Goal: Communication & Community: Answer question/provide support

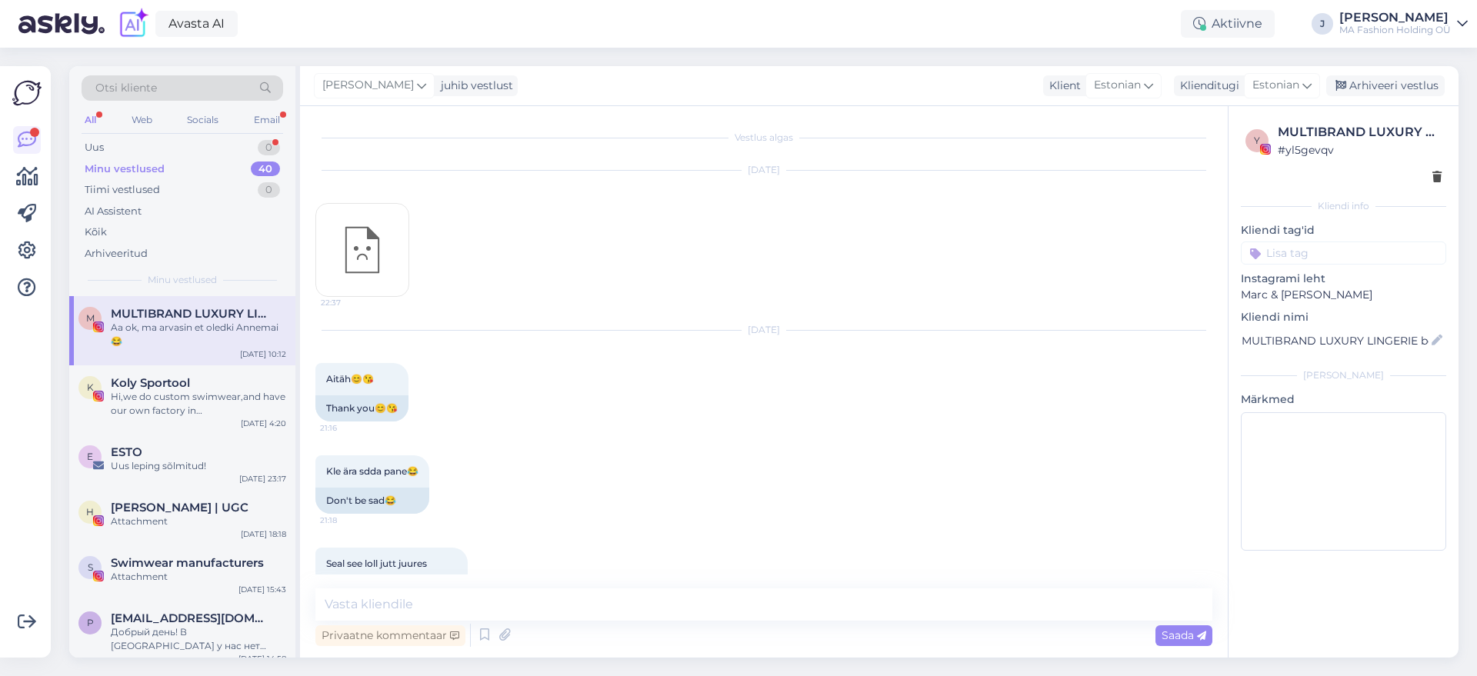
scroll to position [0, 99]
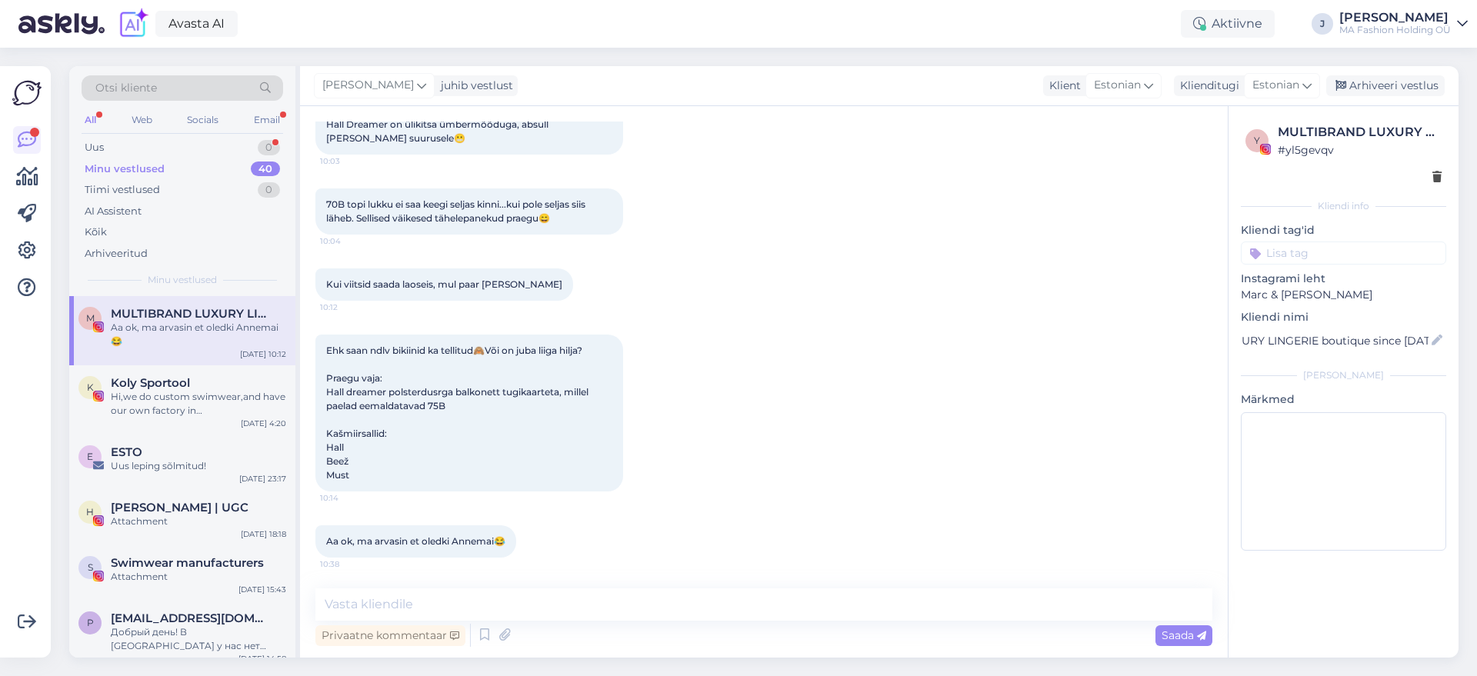
click at [272, 140] on div "0" at bounding box center [269, 147] width 22 height 15
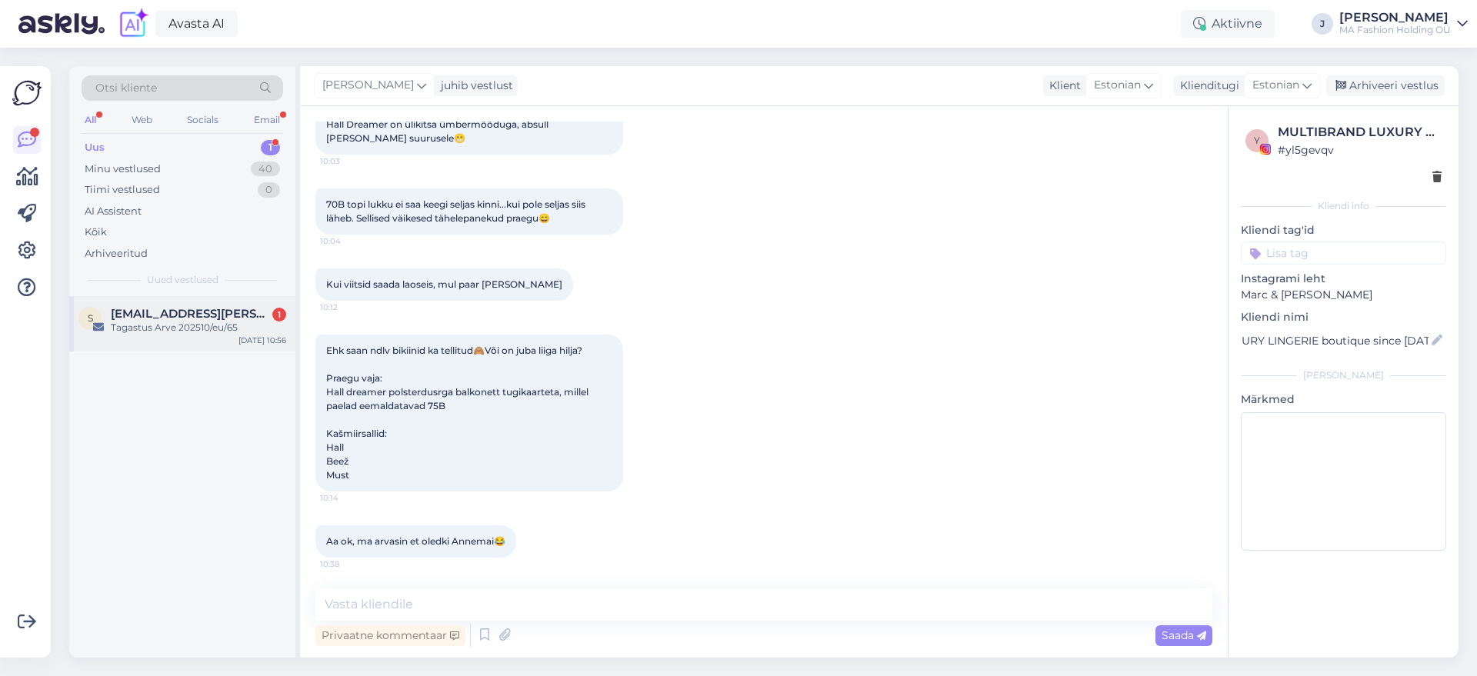
click at [187, 315] on span "[EMAIL_ADDRESS][PERSON_NAME][DOMAIN_NAME]" at bounding box center [191, 314] width 160 height 14
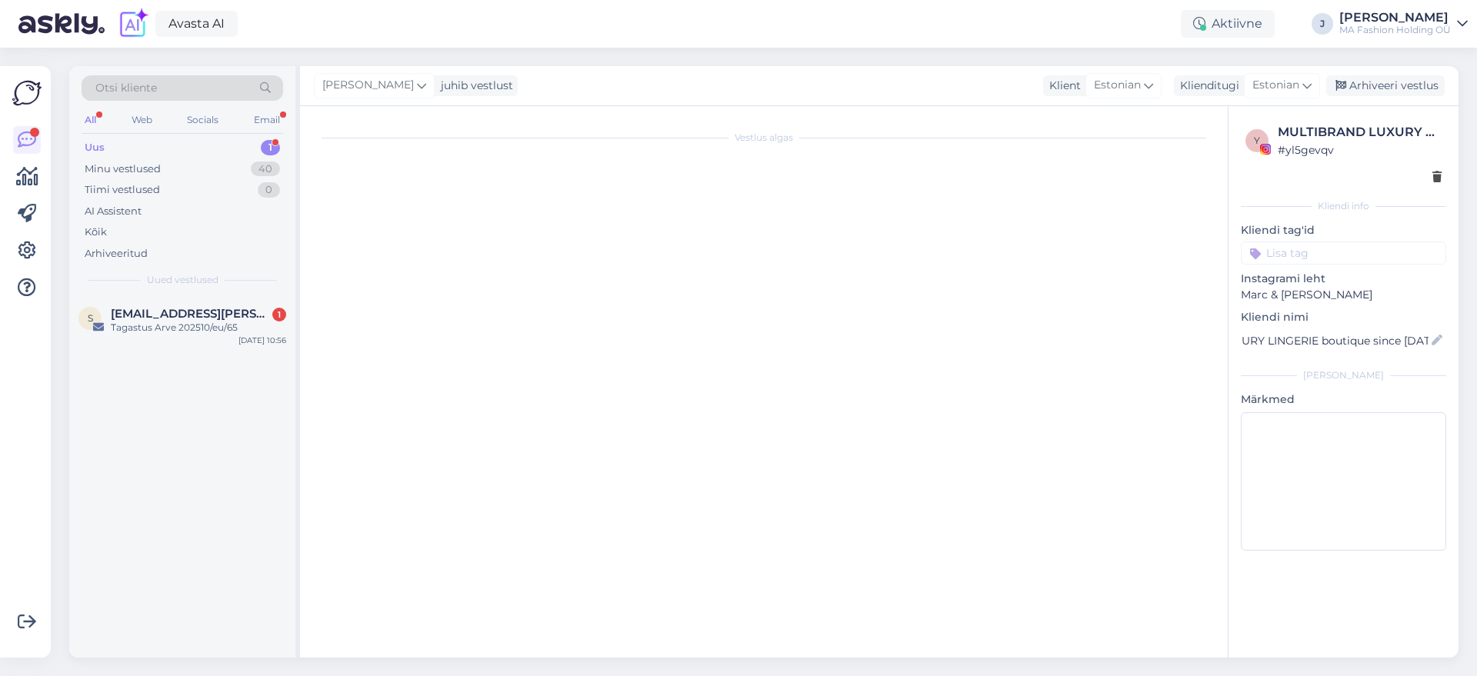
scroll to position [0, 0]
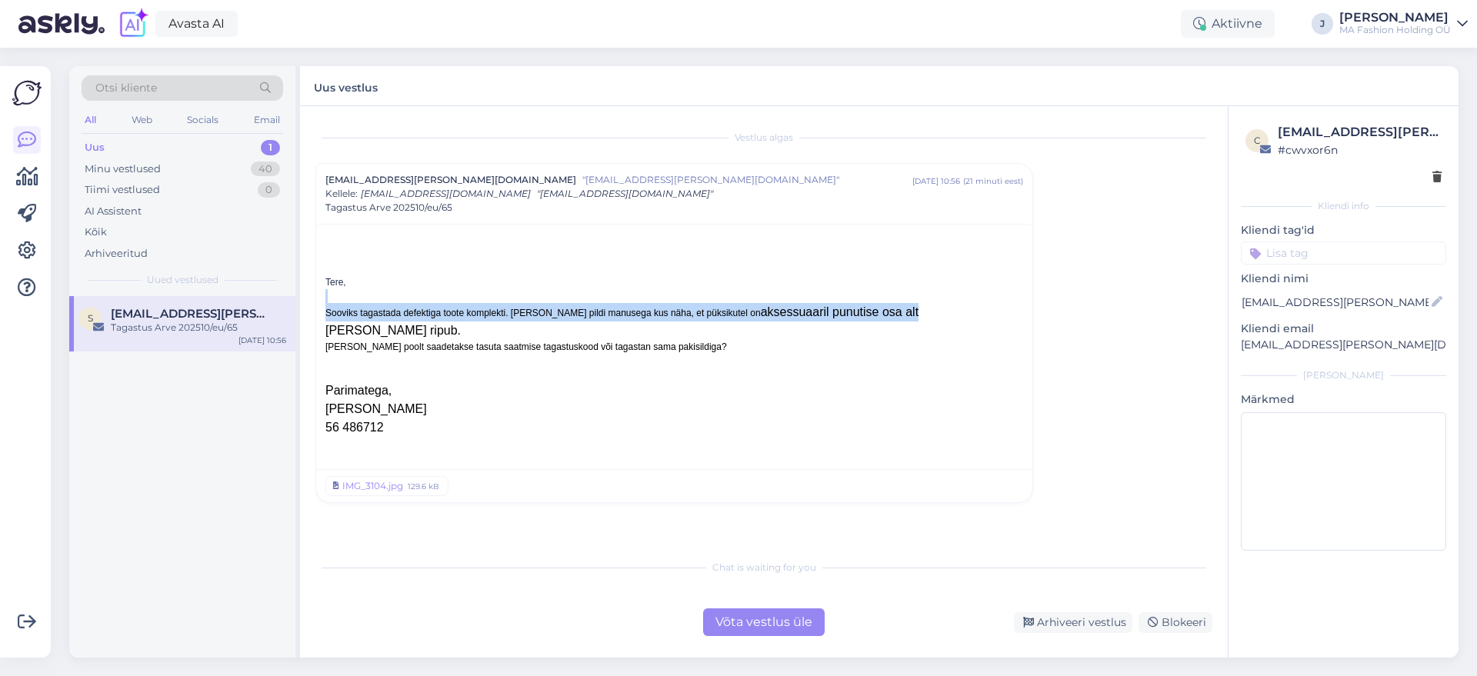
drag, startPoint x: 816, startPoint y: 321, endPoint x: 368, endPoint y: 300, distance: 448.3
click at [315, 293] on div "[EMAIL_ADDRESS][PERSON_NAME][DOMAIN_NAME] "[EMAIL_ADDRESS][PERSON_NAME][DOMAIN_…" at bounding box center [674, 333] width 718 height 340
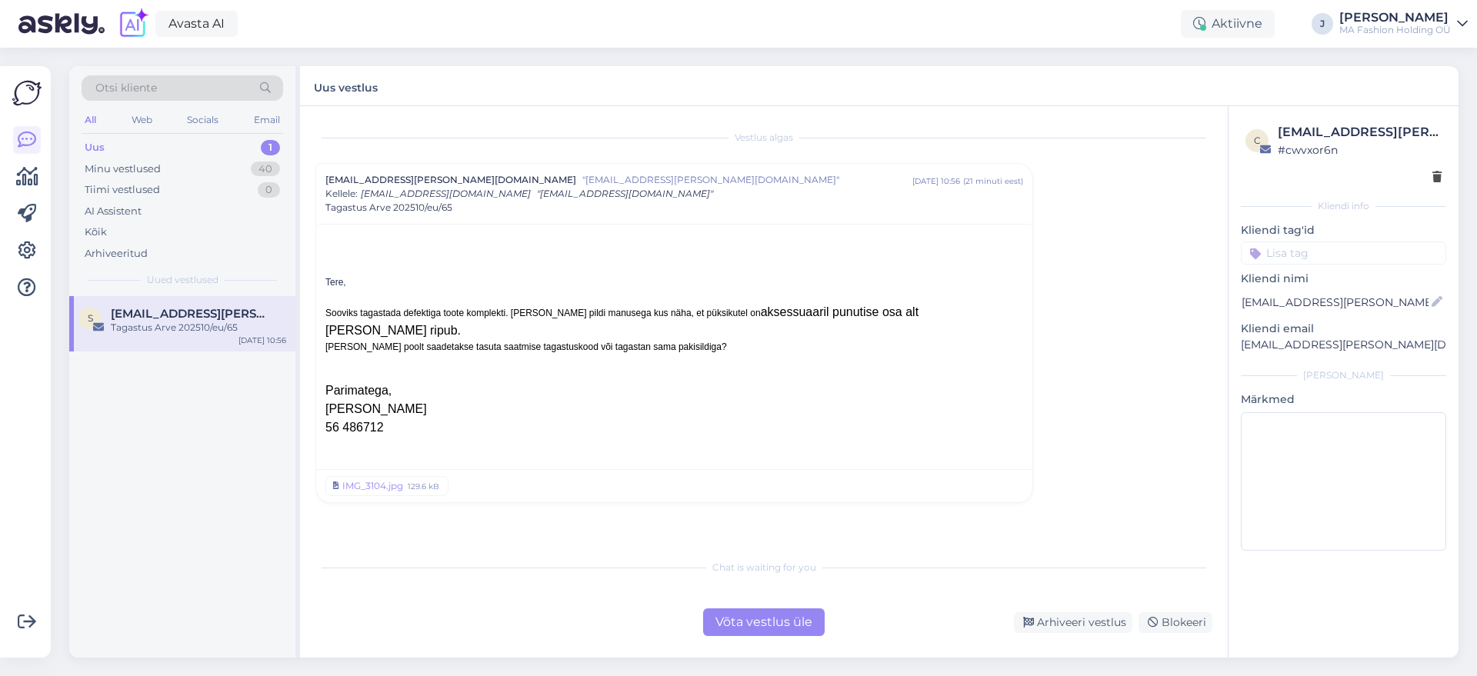
click at [490, 340] on div "[PERSON_NAME] poolt saadetakse tasuta saatmise tagastuskood või tagastan sama p…" at bounding box center [674, 347] width 698 height 14
click at [702, 340] on div "[PERSON_NAME] poolt saadetakse tasuta saatmise tagastuskood või tagastan sama p…" at bounding box center [674, 347] width 698 height 14
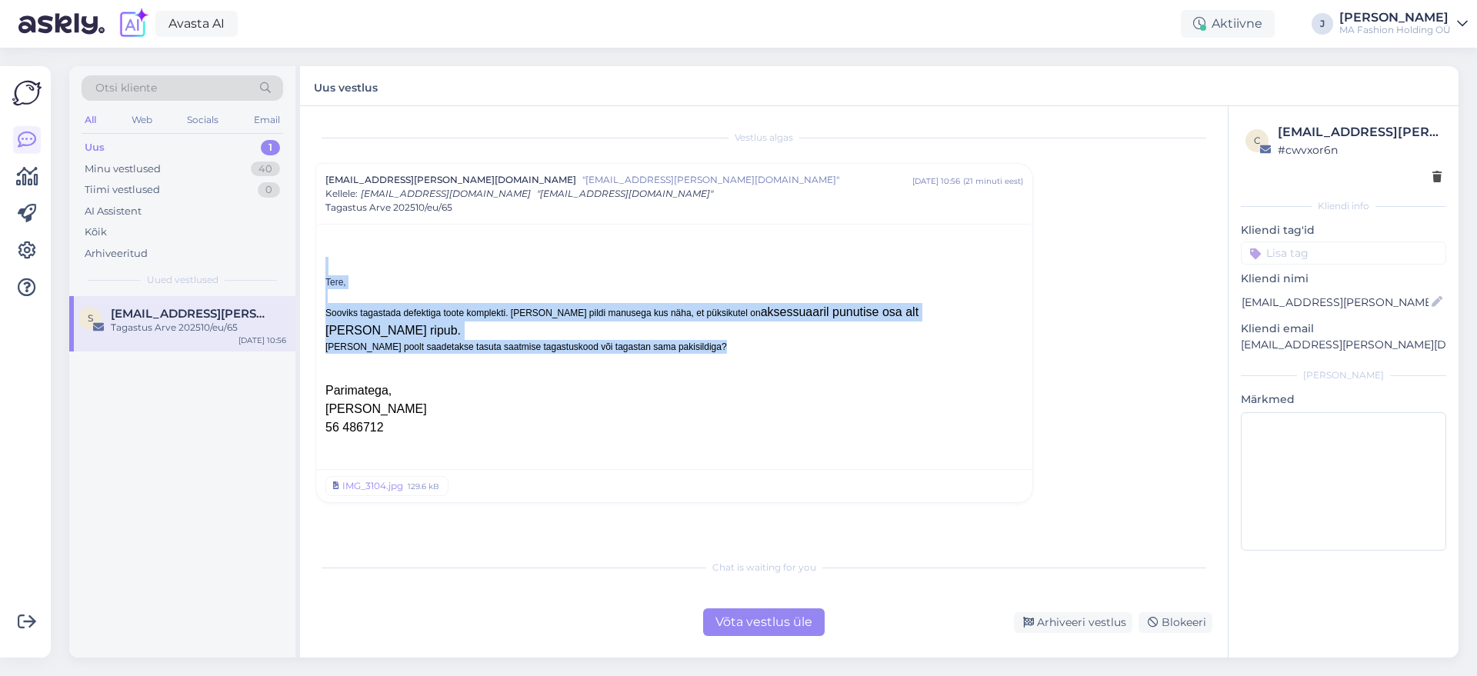
drag, startPoint x: 699, startPoint y: 342, endPoint x: 337, endPoint y: 273, distance: 368.1
click at [337, 273] on div "Tere, Sooviks tagastada defektiga toote komplekti. Lisan pildi manusega kus näh…" at bounding box center [674, 356] width 698 height 199
click at [349, 294] on div at bounding box center [674, 296] width 698 height 14
drag, startPoint x: 389, startPoint y: 304, endPoint x: 689, endPoint y: 339, distance: 302.9
click at [689, 339] on div "Tere, Sooviks tagastada defektiga toote komplekti. Lisan pildi manusega kus näh…" at bounding box center [674, 356] width 698 height 199
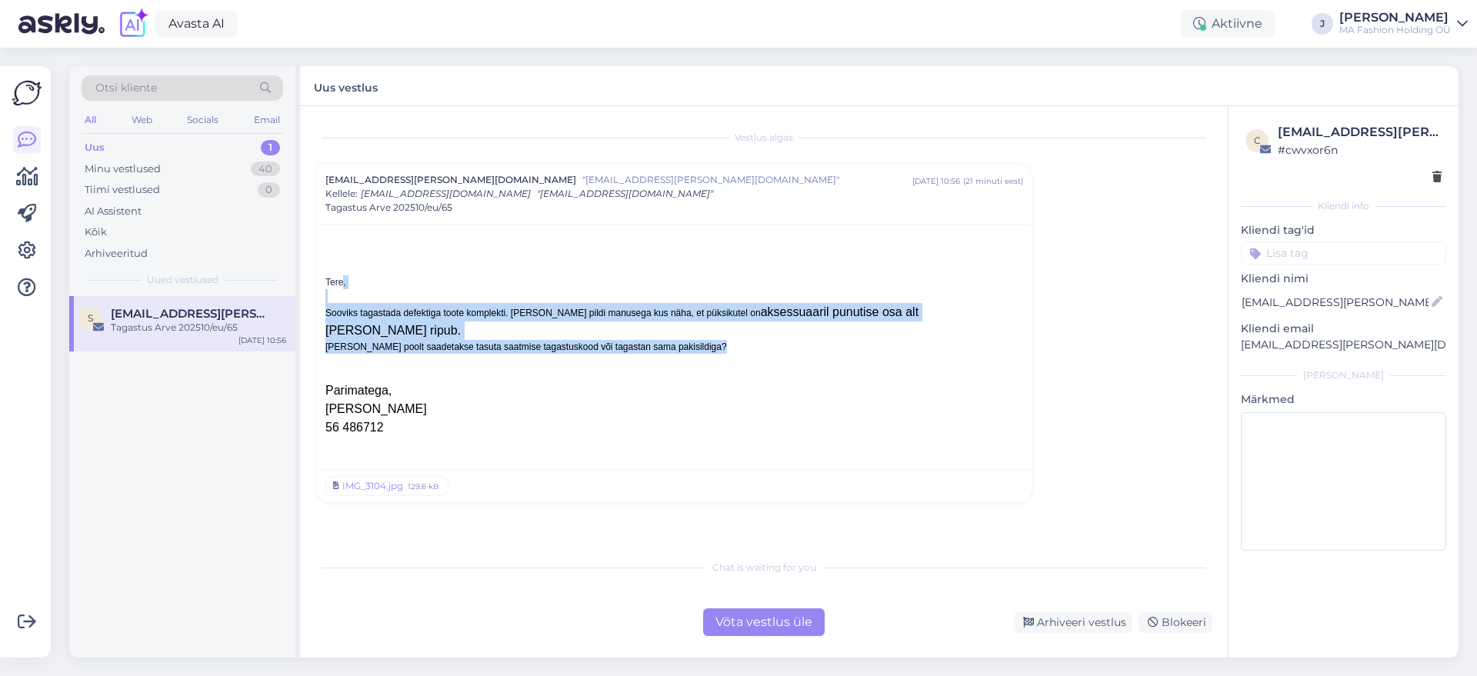
click at [679, 336] on div at bounding box center [679, 336] width 0 height 0
drag, startPoint x: 689, startPoint y: 339, endPoint x: 593, endPoint y: 322, distance: 97.5
click at [594, 322] on div "Tere, Sooviks tagastada defektiga toote komplekti. Lisan pildi manusega kus näh…" at bounding box center [674, 356] width 698 height 199
click at [593, 340] on div "[PERSON_NAME] poolt saadetakse tasuta saatmise tagastuskood või tagastan sama p…" at bounding box center [674, 347] width 698 height 14
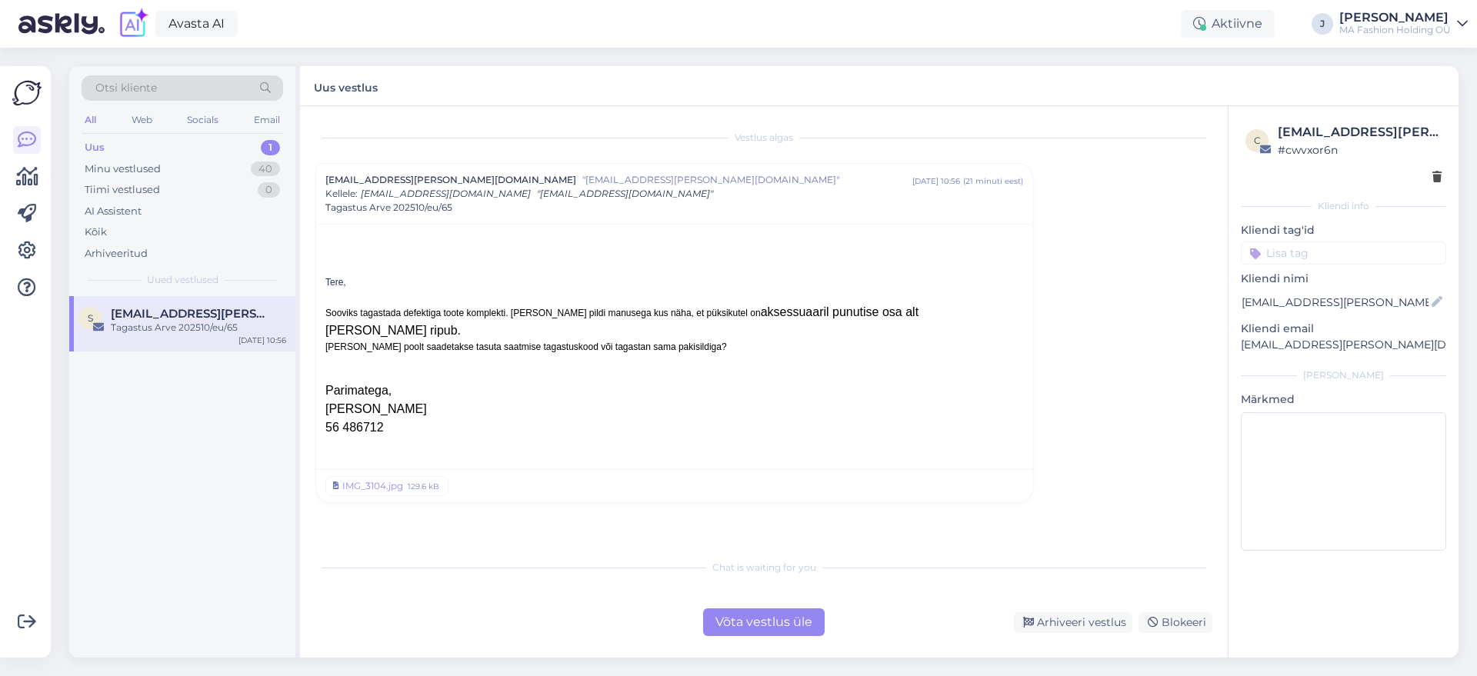
click at [576, 340] on div "[PERSON_NAME] poolt saadetakse tasuta saatmise tagastuskood või tagastan sama p…" at bounding box center [674, 347] width 698 height 14
click at [689, 340] on div "[PERSON_NAME] poolt saadetakse tasuta saatmise tagastuskood või tagastan sama p…" at bounding box center [674, 347] width 698 height 14
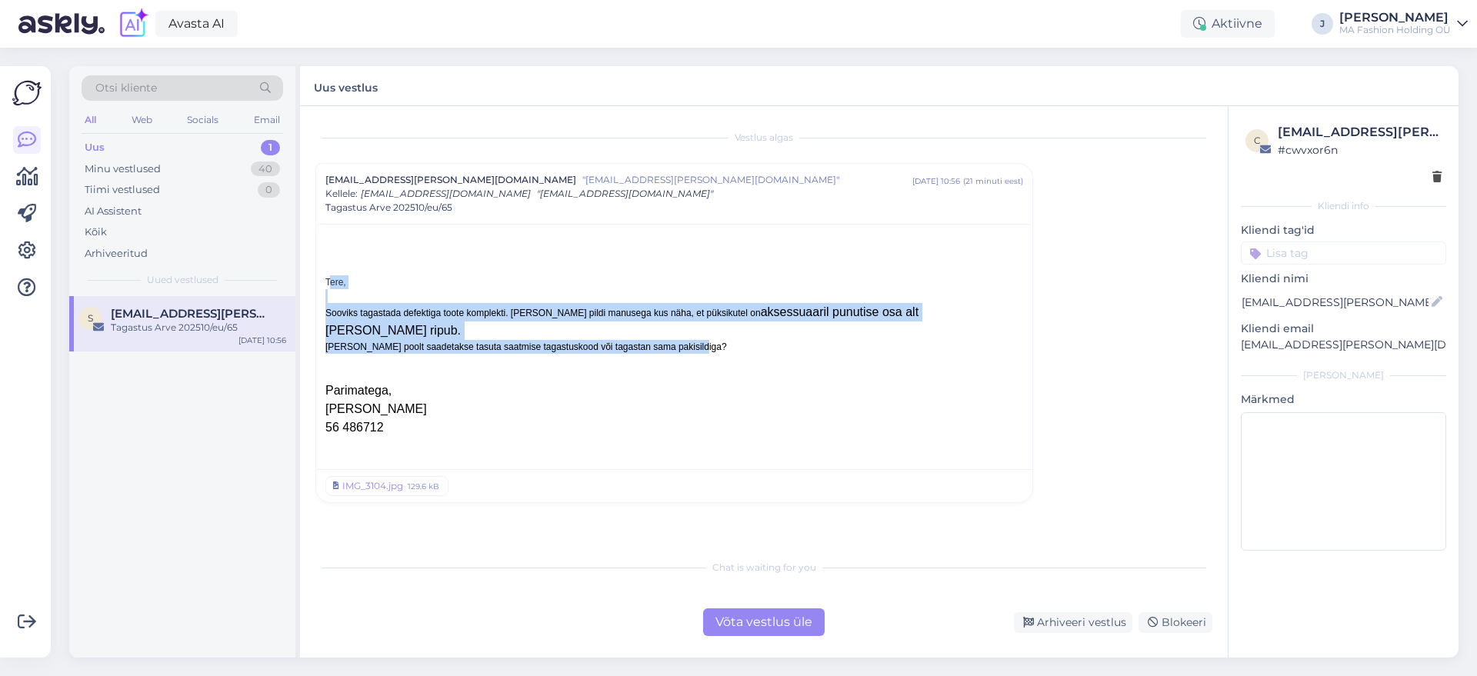
drag, startPoint x: 711, startPoint y: 335, endPoint x: 286, endPoint y: 272, distance: 429.3
click at [286, 272] on div "Otsi kliente All Web Socials Email Uus 1 Minu vestlused 40 Tiimi vestlused 0 AI…" at bounding box center [764, 362] width 1390 height 592
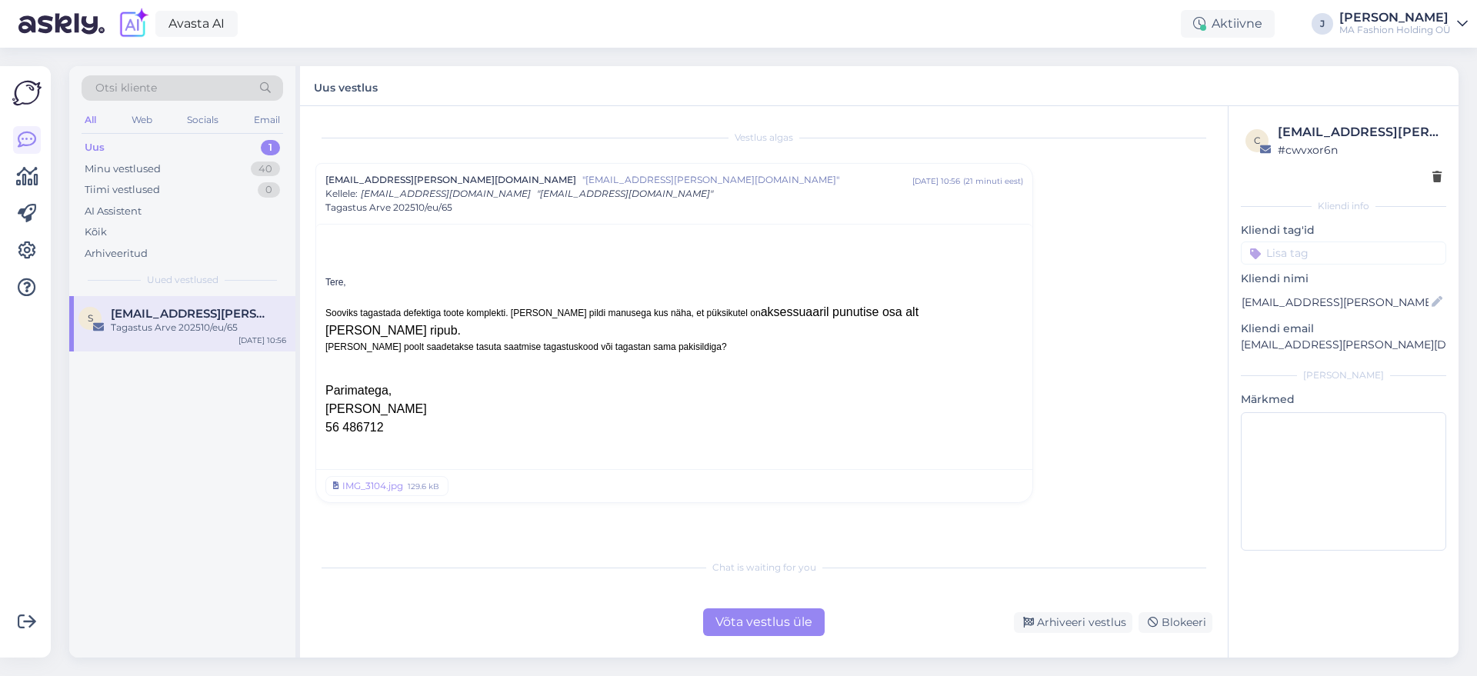
click at [763, 633] on div "Võta vestlus üle" at bounding box center [764, 623] width 122 height 28
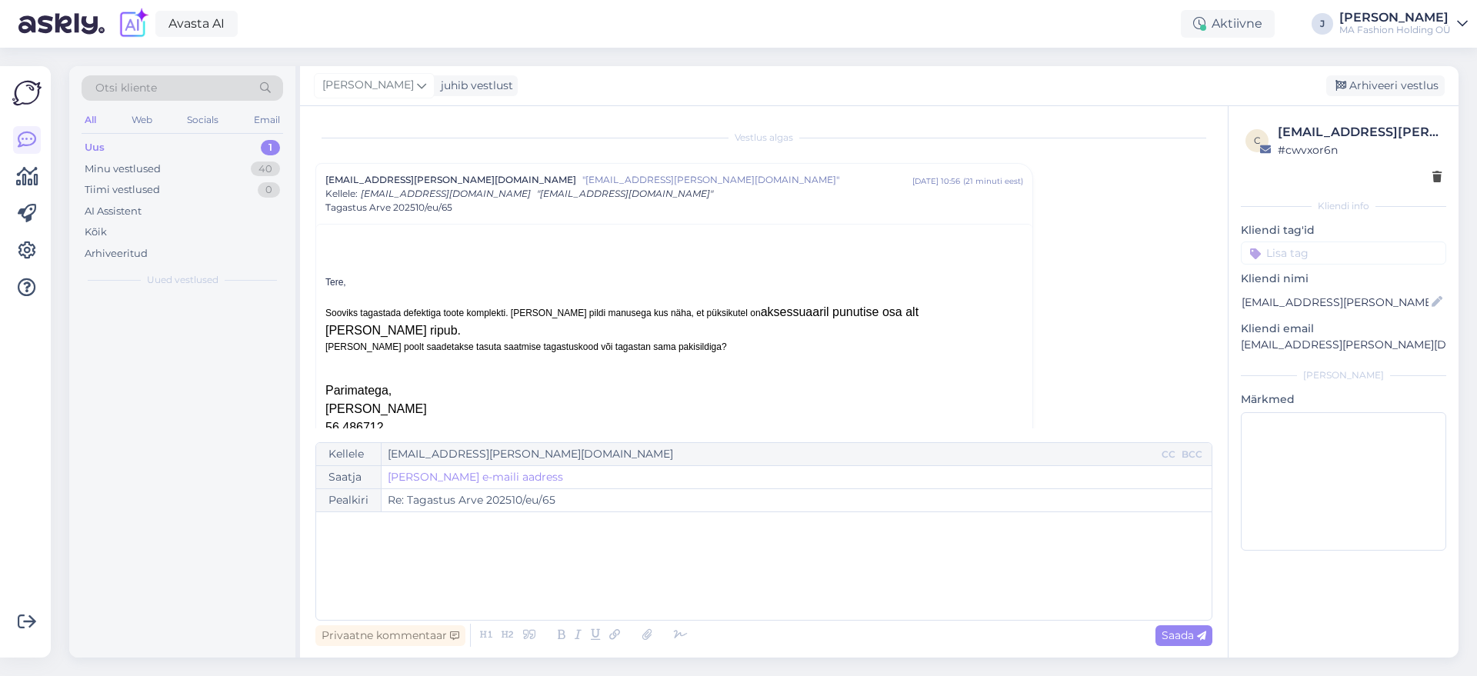
scroll to position [42, 0]
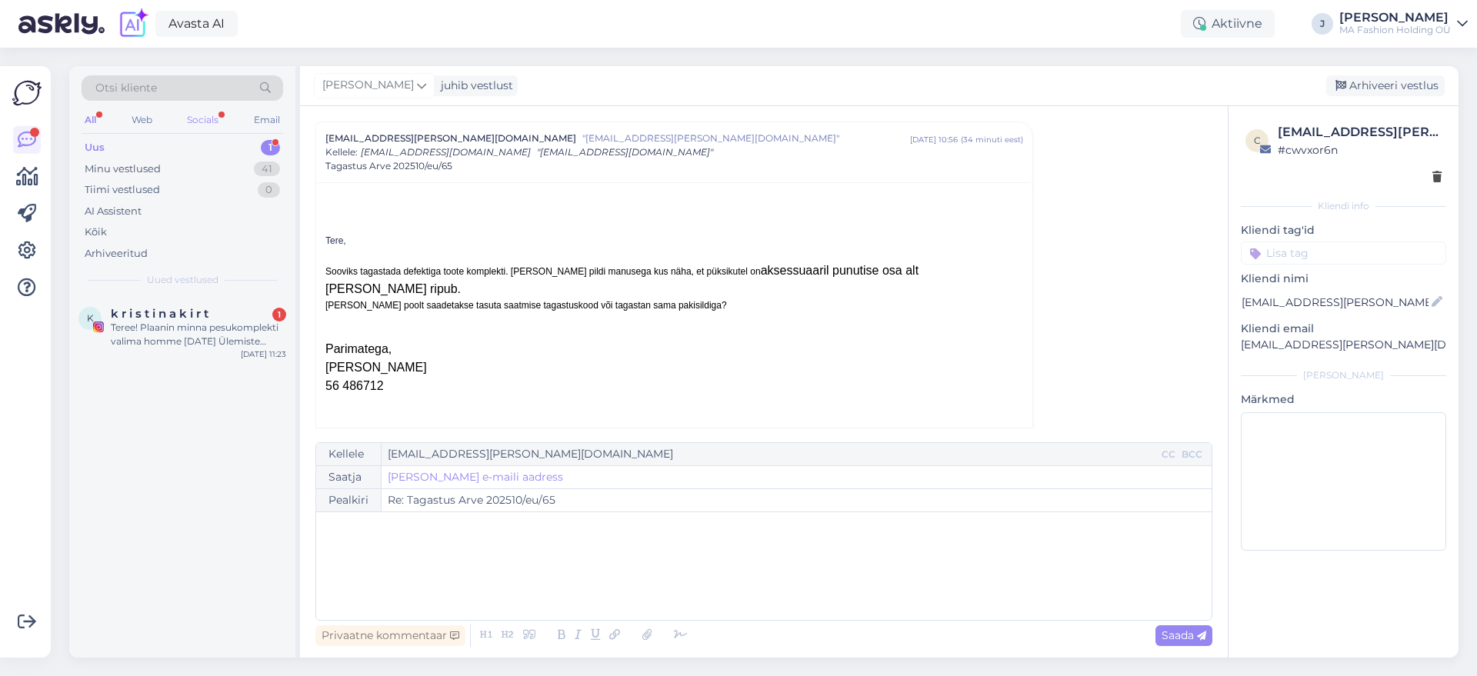
click at [195, 126] on div "Socials" at bounding box center [203, 120] width 38 height 20
click at [208, 361] on div "k k r i s t i n a k i r t 1 Teree! Plaanin minna pesukomplekti valima homme [DA…" at bounding box center [182, 330] width 226 height 69
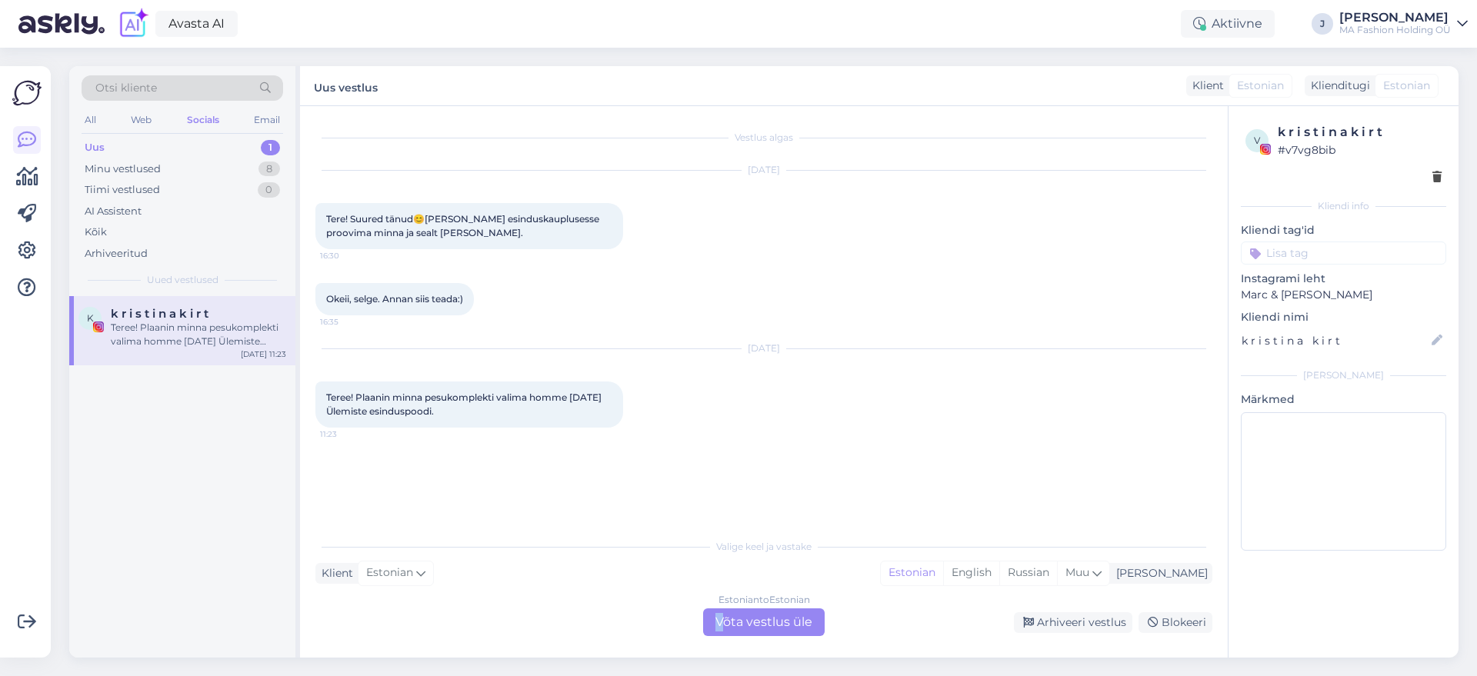
click at [723, 629] on div "Estonian to Estonian Võta vestlus üle" at bounding box center [764, 623] width 122 height 28
